Goal: Information Seeking & Learning: Learn about a topic

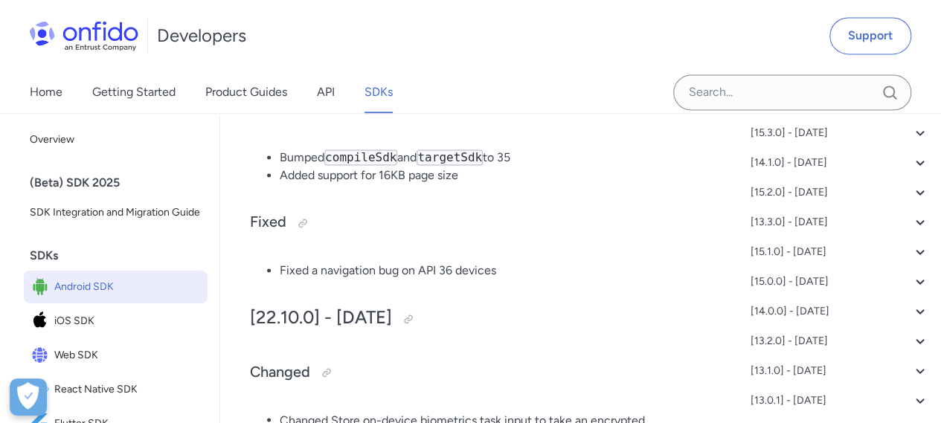
scroll to position [138, 0]
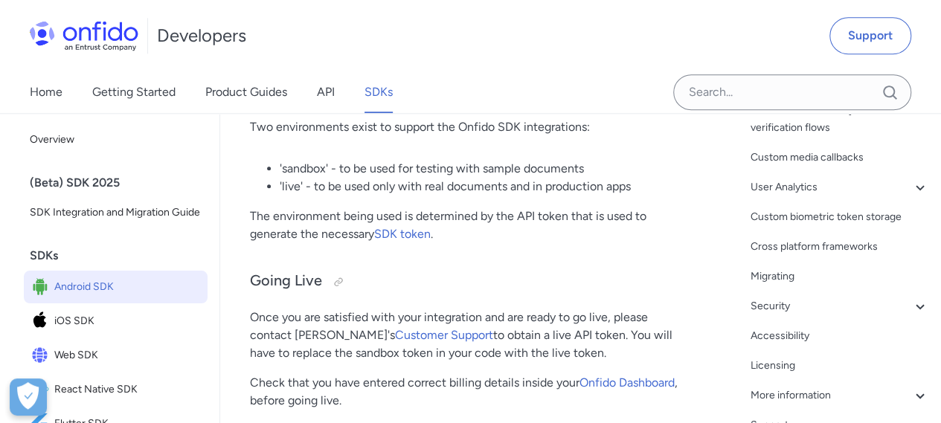
scroll to position [487, 0]
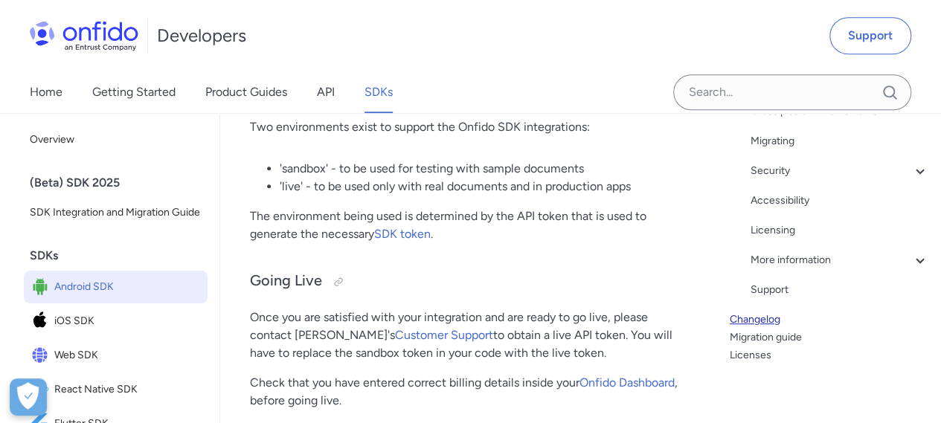
click at [767, 319] on link "Changelog" at bounding box center [829, 320] width 199 height 18
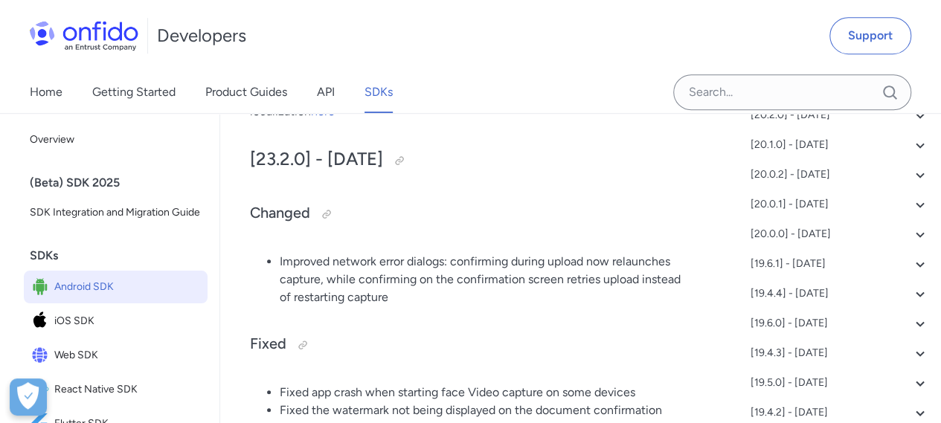
scroll to position [1056, 0]
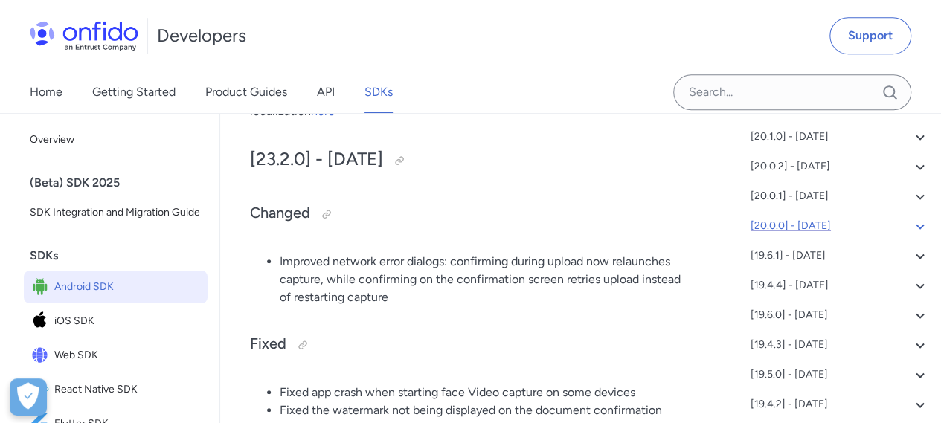
click at [911, 227] on icon at bounding box center [920, 226] width 18 height 18
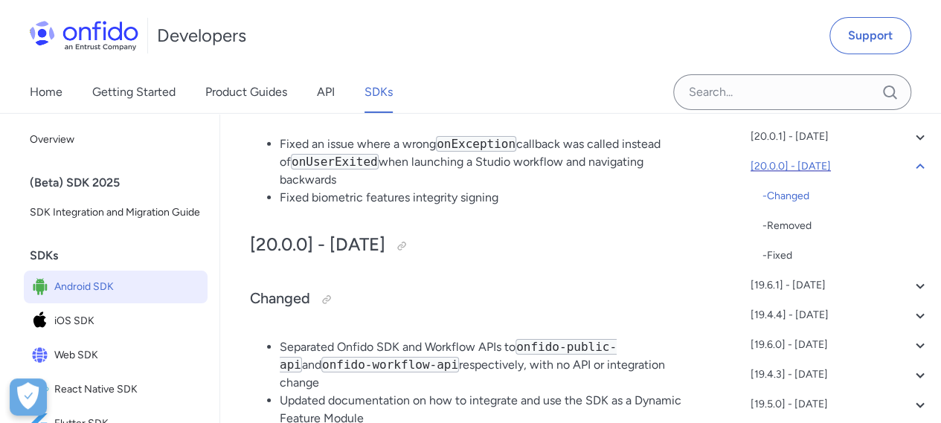
scroll to position [997, 0]
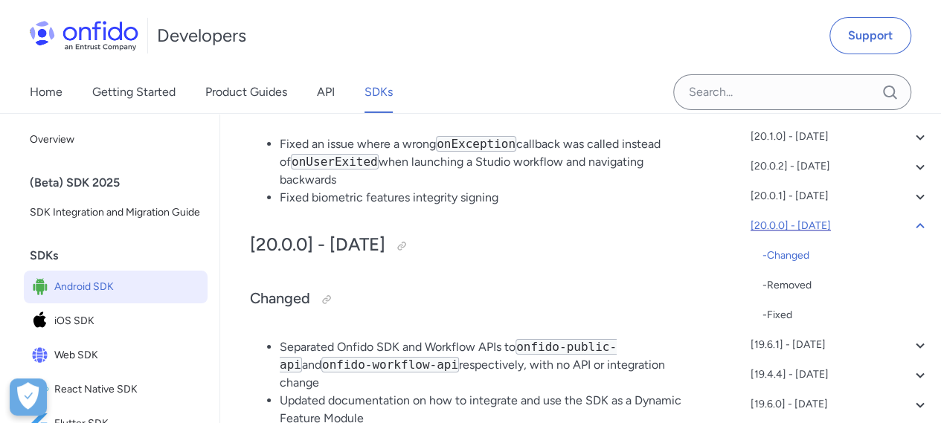
click at [805, 226] on div "[20.0.0] - [DATE]" at bounding box center [840, 226] width 179 height 18
click at [916, 227] on icon at bounding box center [920, 226] width 8 height 5
click at [786, 255] on div "- Changed" at bounding box center [846, 256] width 167 height 18
